Goal: Navigation & Orientation: Find specific page/section

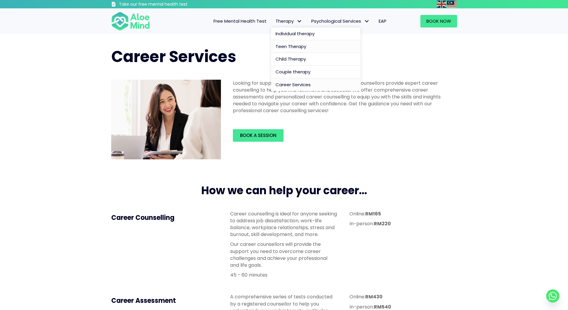
click at [293, 46] on span "Teen Therapy" at bounding box center [290, 46] width 31 height 6
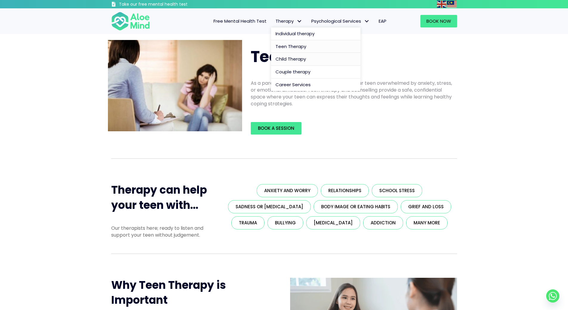
click at [294, 58] on span "Child Therapy" at bounding box center [290, 59] width 30 height 6
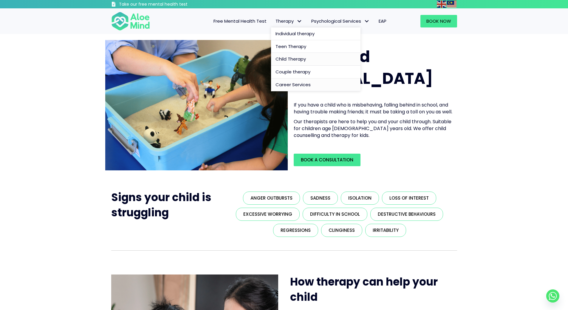
click at [291, 83] on span "Career Services" at bounding box center [292, 84] width 35 height 6
